Goal: Browse casually

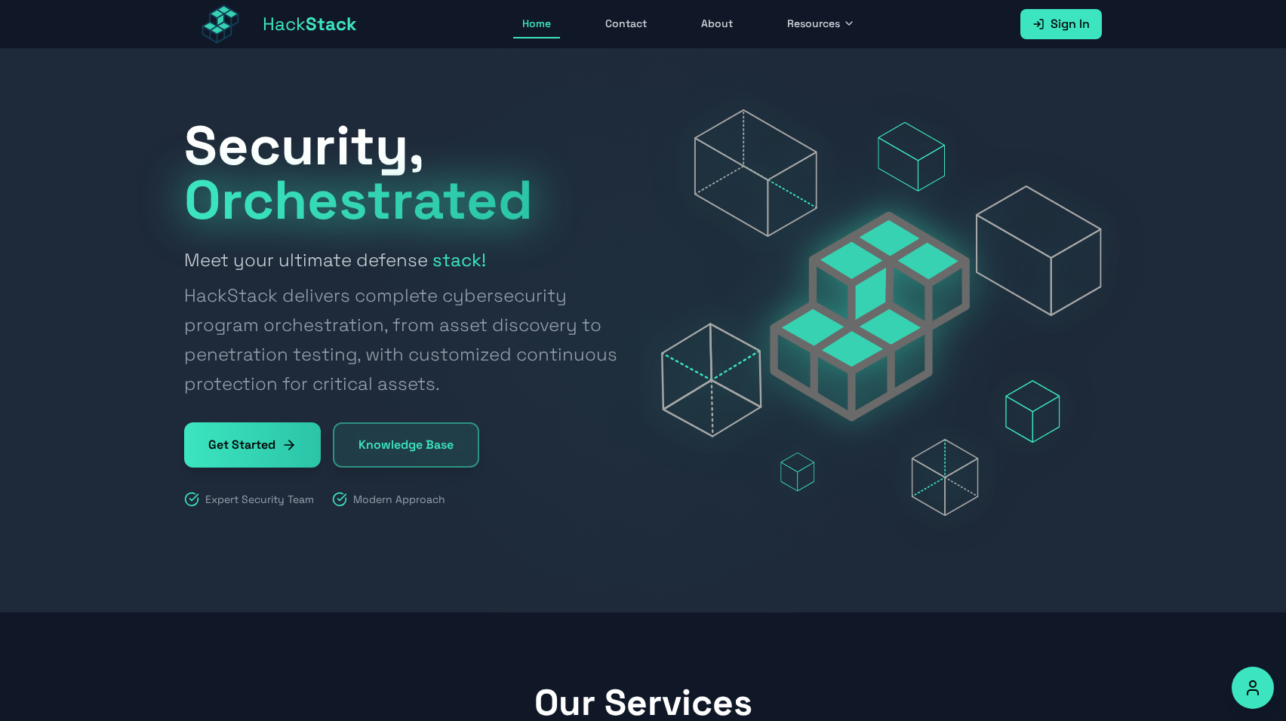
click at [1252, 109] on div at bounding box center [643, 331] width 1286 height 564
click at [1227, 91] on div at bounding box center [643, 331] width 1286 height 564
